Goal: Information Seeking & Learning: Find specific fact

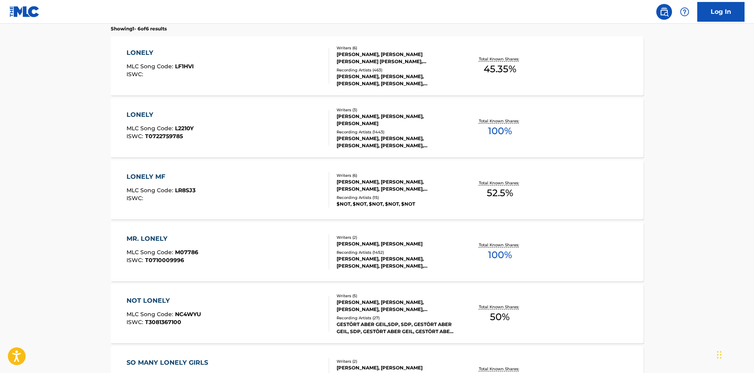
scroll to position [366, 0]
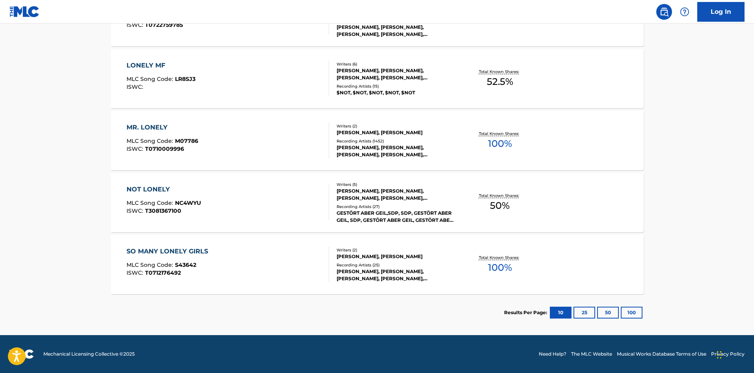
click at [577, 312] on button "25" at bounding box center [585, 312] width 22 height 12
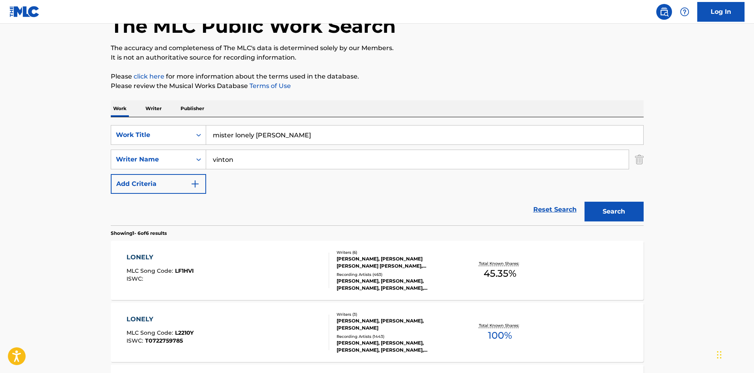
scroll to position [0, 0]
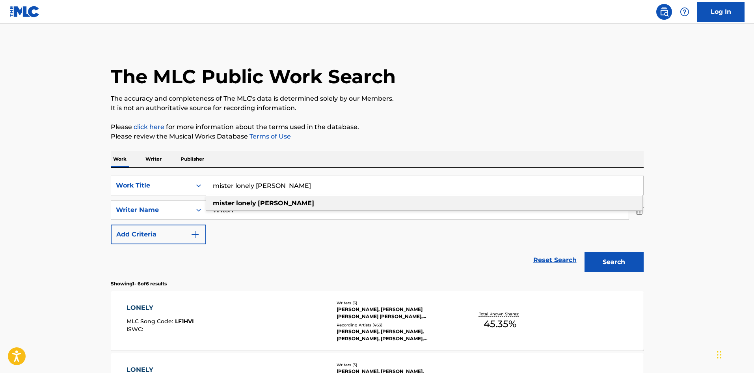
drag, startPoint x: 298, startPoint y: 190, endPoint x: 212, endPoint y: 187, distance: 86.0
click at [212, 187] on input "mister lonely [PERSON_NAME]" at bounding box center [424, 185] width 437 height 19
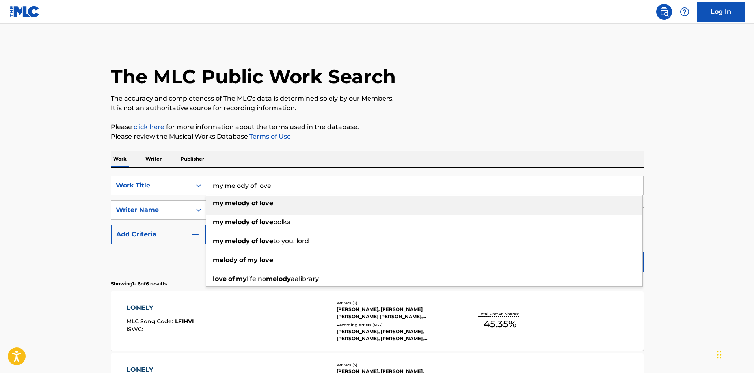
type input "my melody of love"
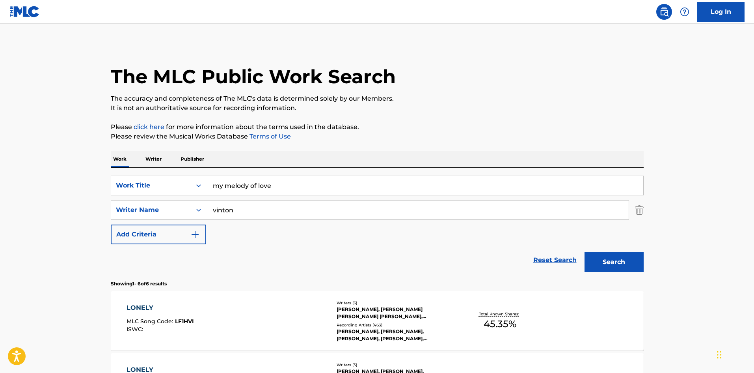
click at [585, 252] on button "Search" at bounding box center [614, 262] width 59 height 20
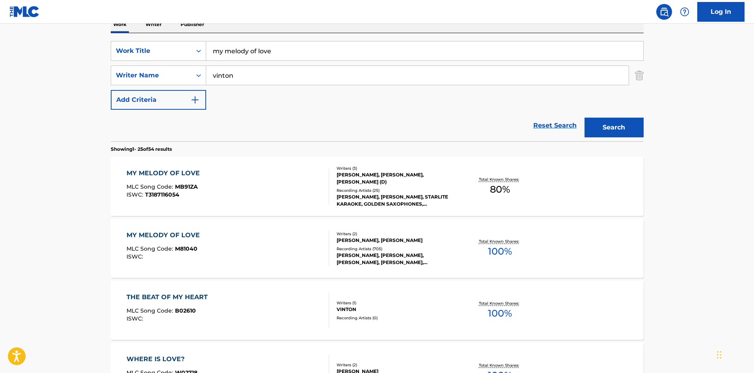
scroll to position [158, 0]
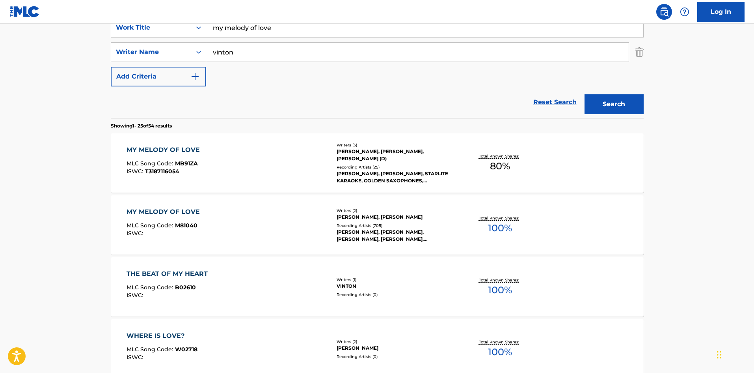
click at [235, 159] on div "MY MELODY OF LOVE MLC Song Code : MB91ZA ISWC : T3187116054" at bounding box center [228, 162] width 203 height 35
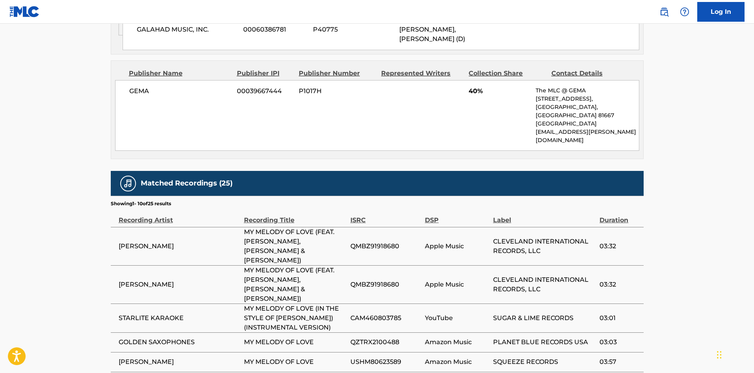
scroll to position [552, 0]
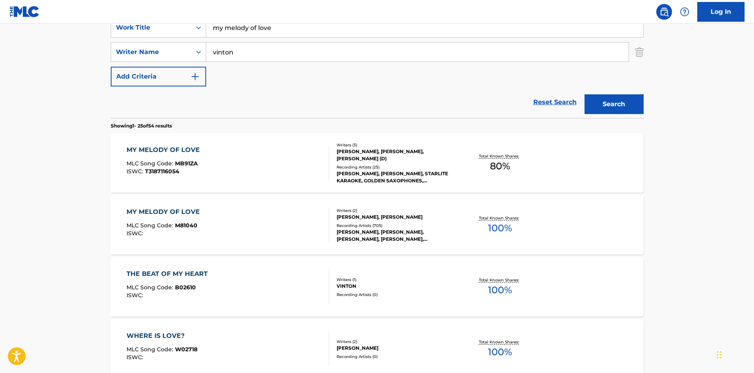
scroll to position [197, 0]
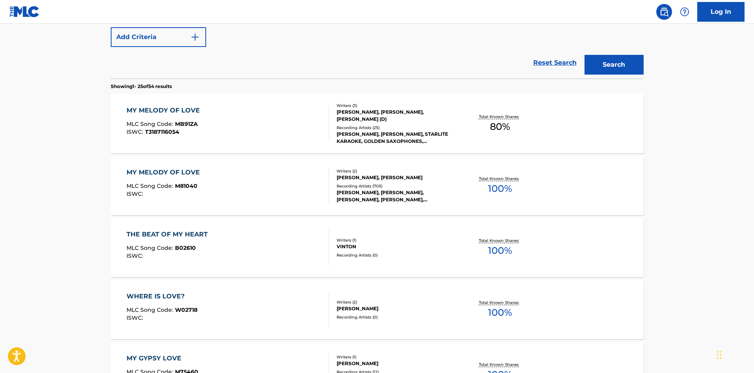
click at [276, 208] on div "MY MELODY OF LOVE MLC Song Code : M81040 ISWC : Writers ( 2 ) [PERSON_NAME], [P…" at bounding box center [377, 185] width 533 height 59
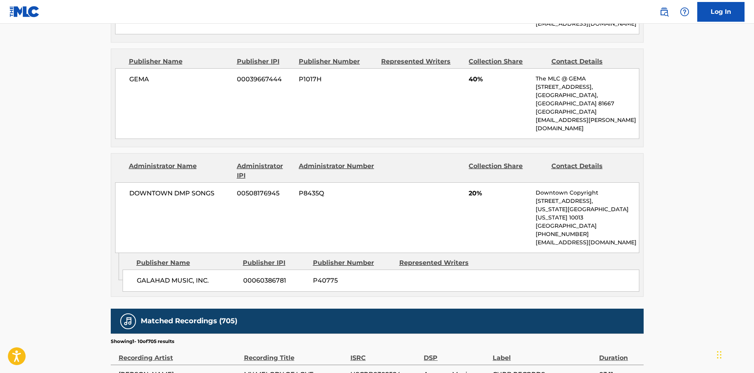
scroll to position [592, 0]
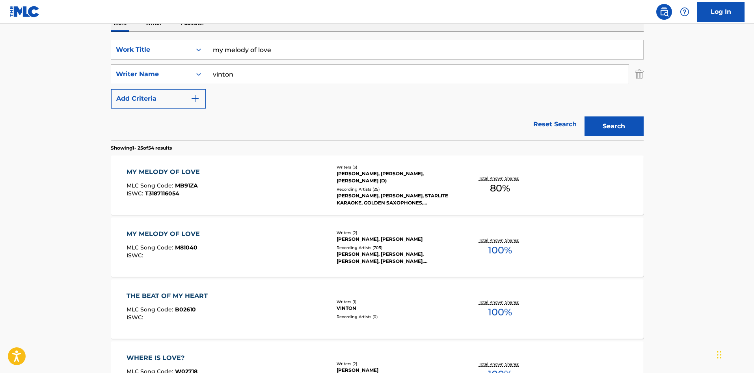
scroll to position [124, 0]
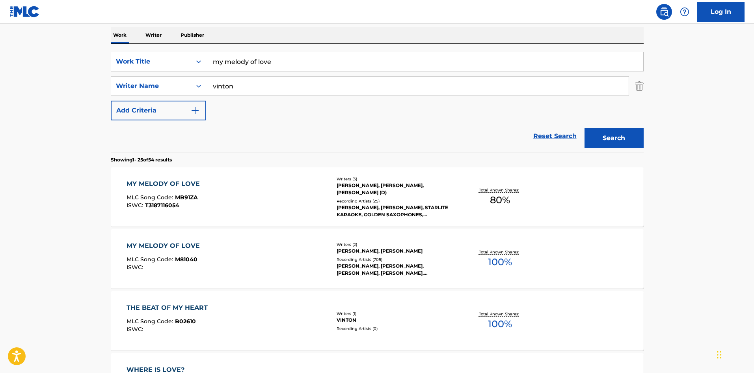
click at [209, 261] on div "MY MELODY OF LOVE MLC Song Code : M81040 ISWC :" at bounding box center [228, 258] width 203 height 35
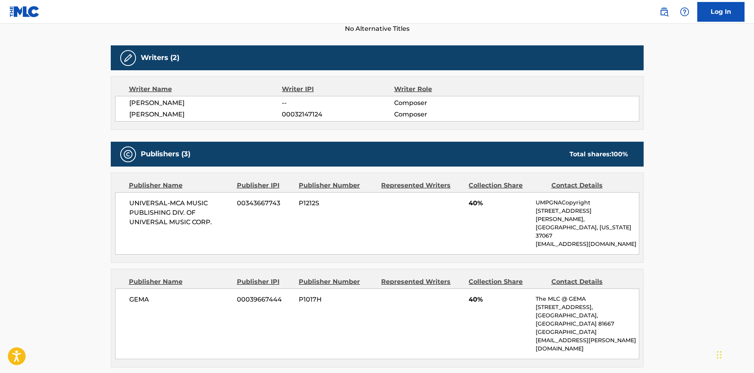
scroll to position [237, 0]
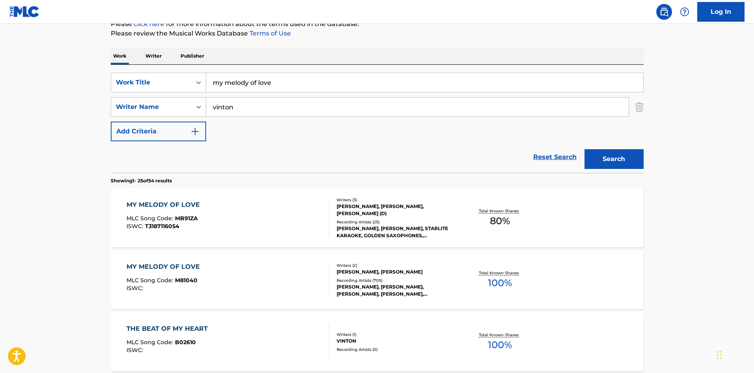
scroll to position [84, 0]
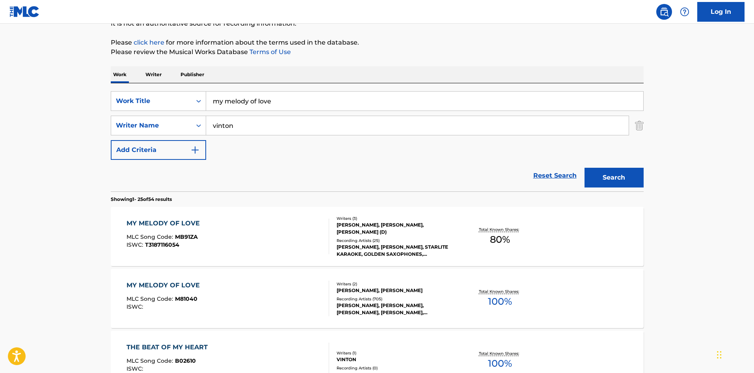
click at [249, 225] on div "MY MELODY OF LOVE MLC Song Code : MB91ZA ISWC : T3187116054" at bounding box center [228, 235] width 203 height 35
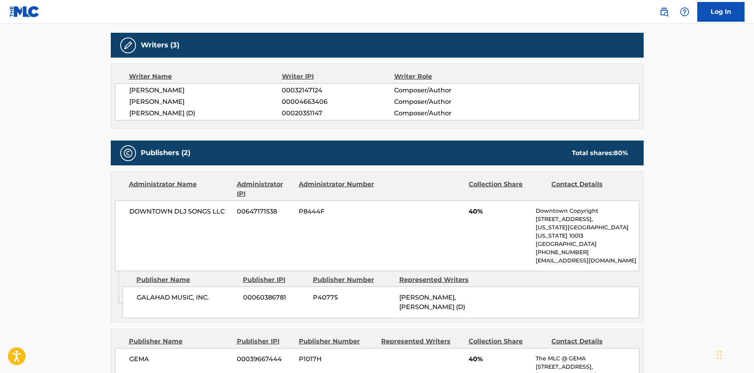
scroll to position [315, 0]
